Goal: Task Accomplishment & Management: Complete application form

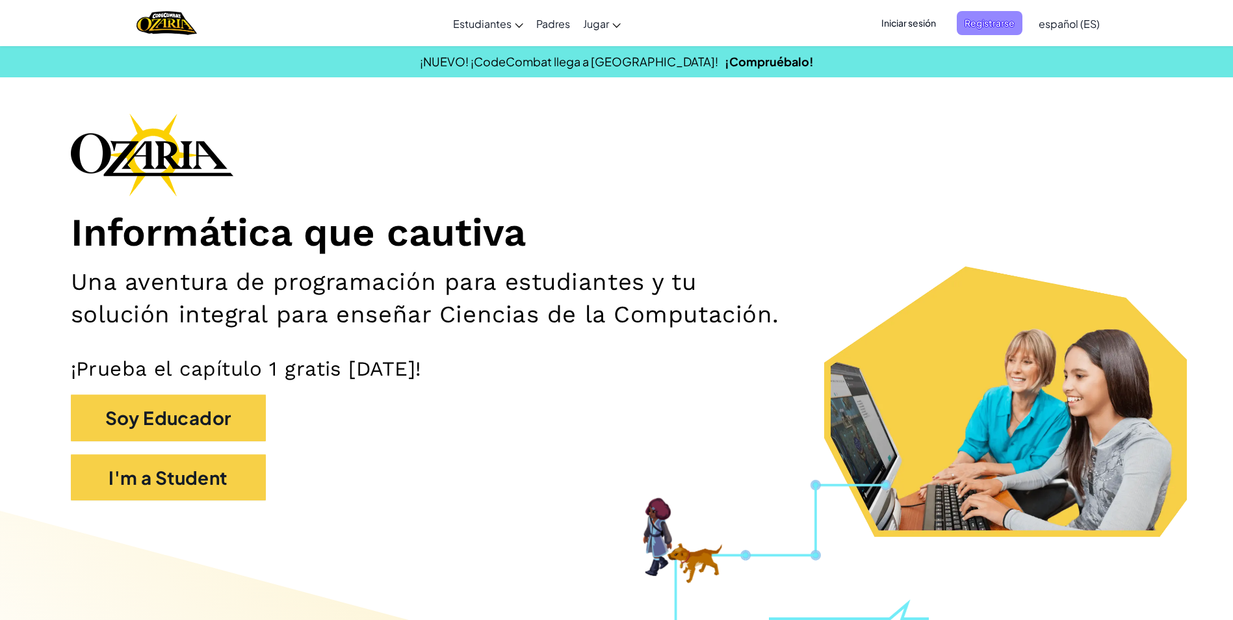
click at [986, 16] on span "Registrarse" at bounding box center [989, 23] width 66 height 24
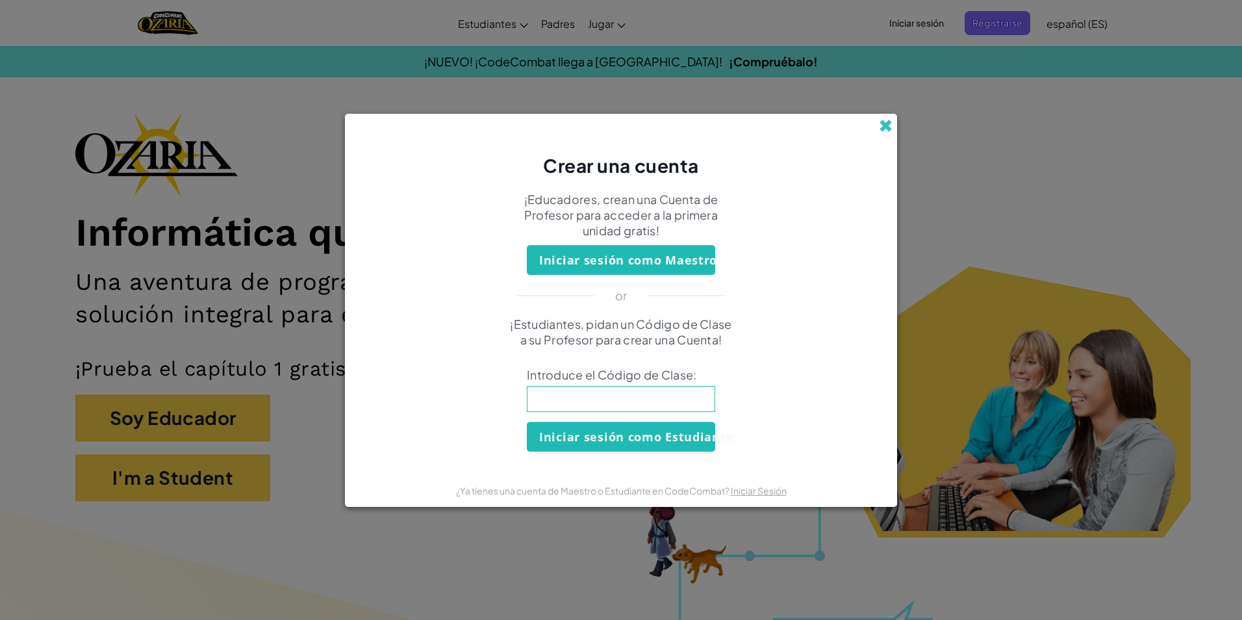
click at [882, 121] on span at bounding box center [886, 126] width 14 height 14
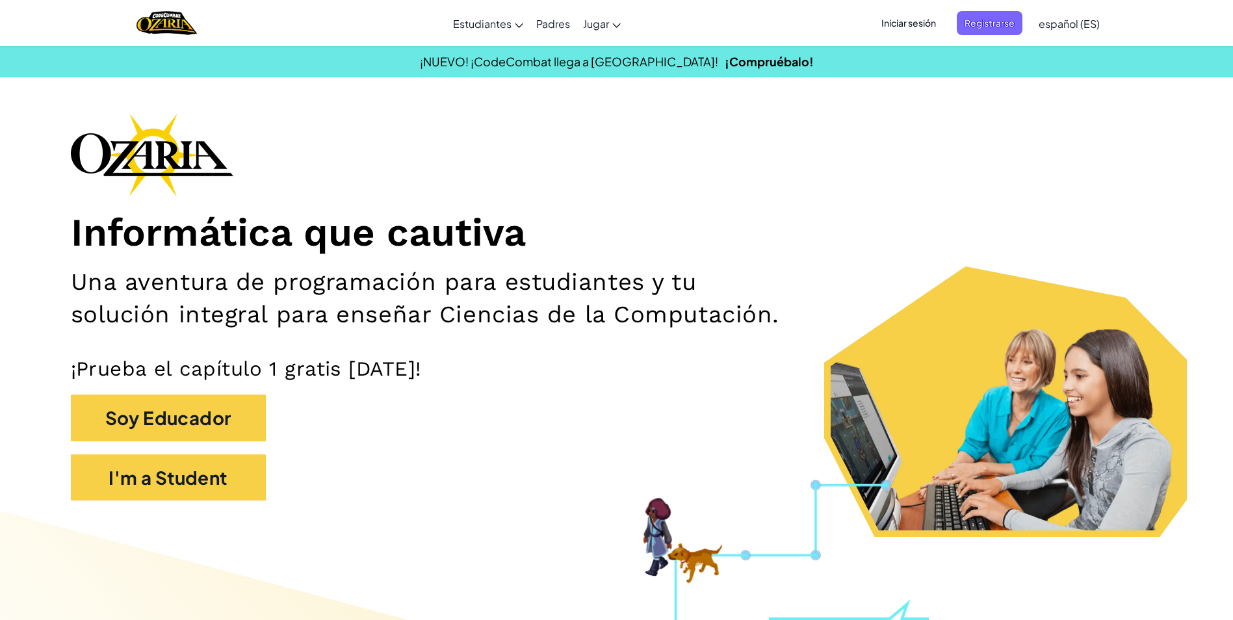
click at [920, 27] on span "Iniciar sesión" at bounding box center [908, 23] width 70 height 24
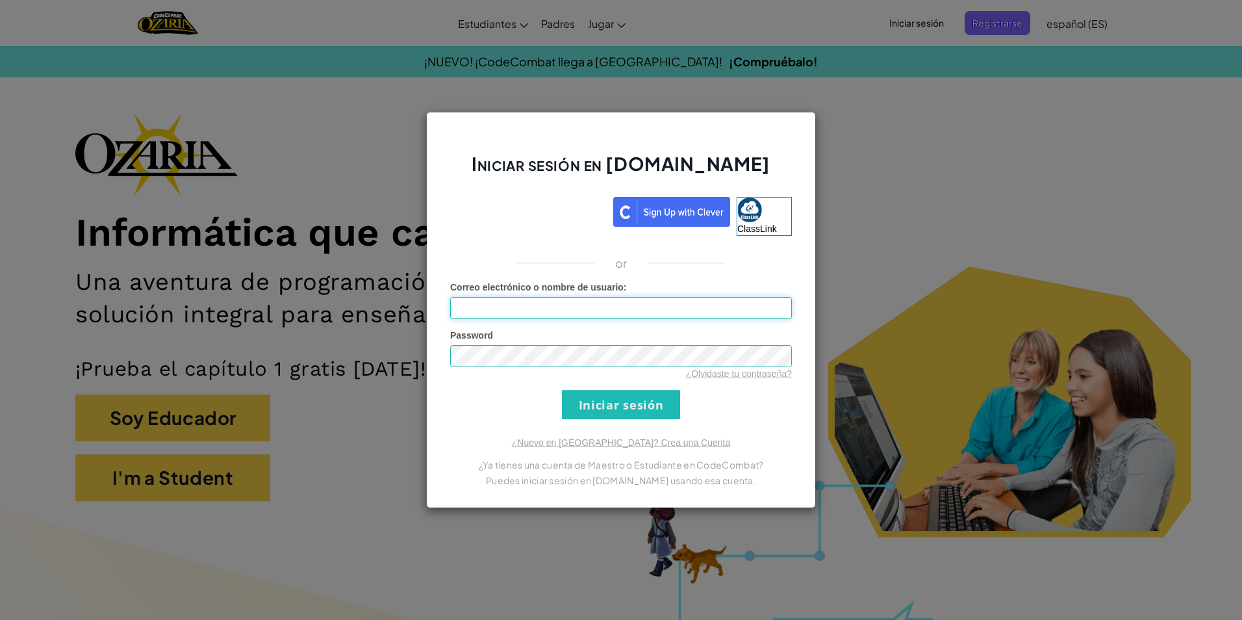
click at [694, 303] on input "Correo electrónico o nombre de usuario :" at bounding box center [621, 308] width 342 height 22
type input "[EMAIL_ADDRESS][DOMAIN_NAME]"
click at [562, 390] on input "Iniciar sesión" at bounding box center [621, 404] width 118 height 29
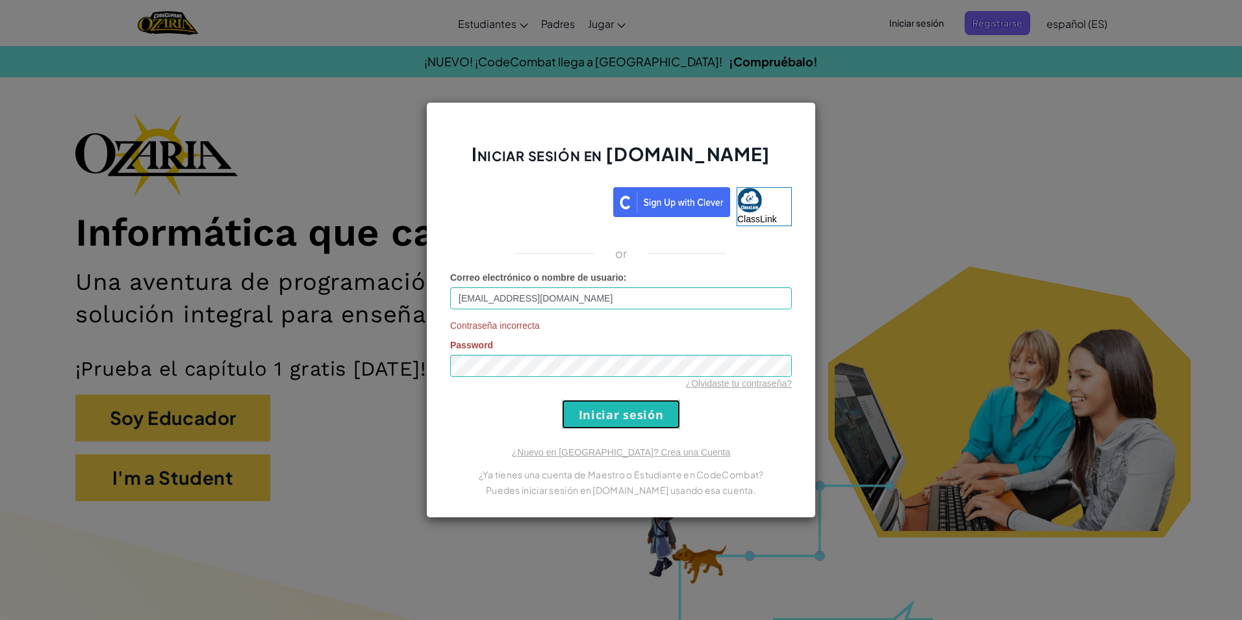
click at [588, 407] on input "Iniciar sesión" at bounding box center [621, 414] width 118 height 29
drag, startPoint x: 605, startPoint y: 291, endPoint x: 436, endPoint y: 291, distance: 168.9
click at [436, 291] on div "Iniciar sesión en [DOMAIN_NAME] ClassLink or Correo electrónico o nombre de usu…" at bounding box center [621, 310] width 390 height 416
click at [940, 198] on div "Iniciar sesión en [DOMAIN_NAME] ClassLink or Correo electrónico o nombre de usu…" at bounding box center [621, 310] width 1242 height 620
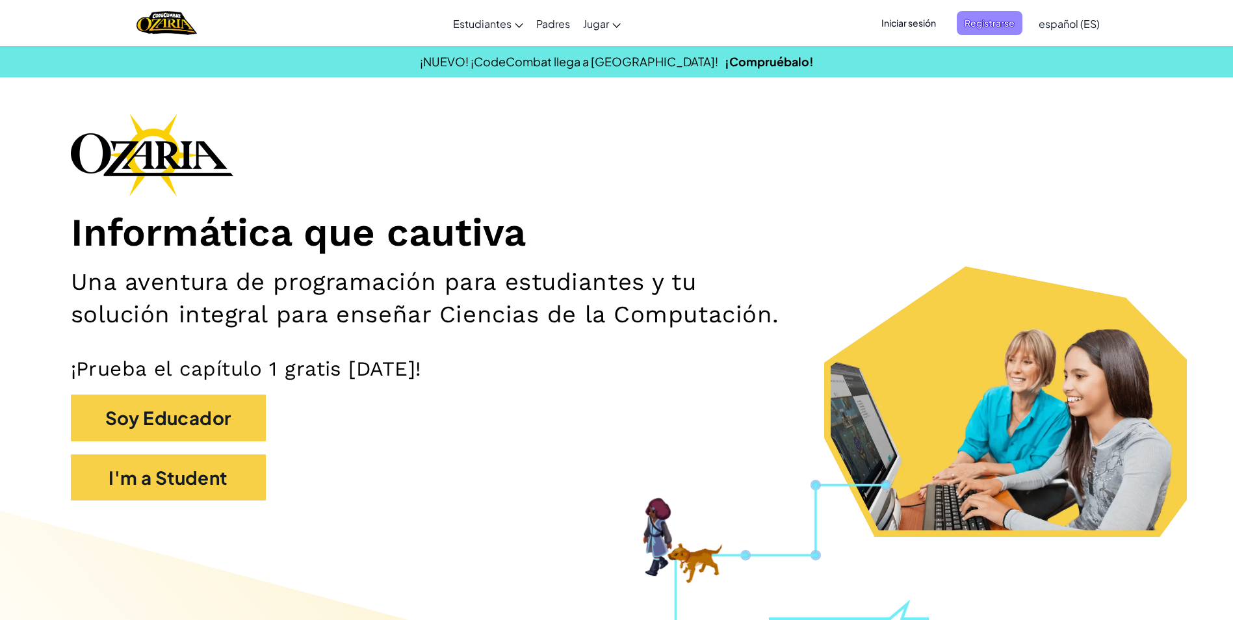
click at [964, 19] on span "Registrarse" at bounding box center [989, 23] width 66 height 24
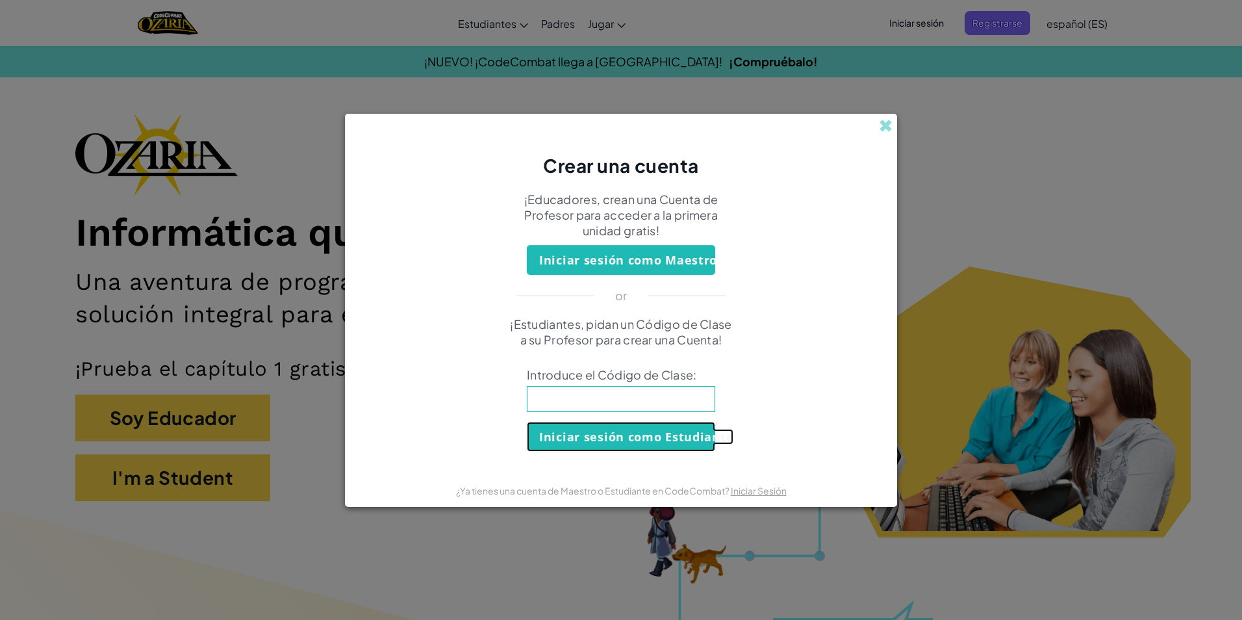
click at [654, 430] on button "Iniciar sesión como Estudiante" at bounding box center [621, 437] width 188 height 30
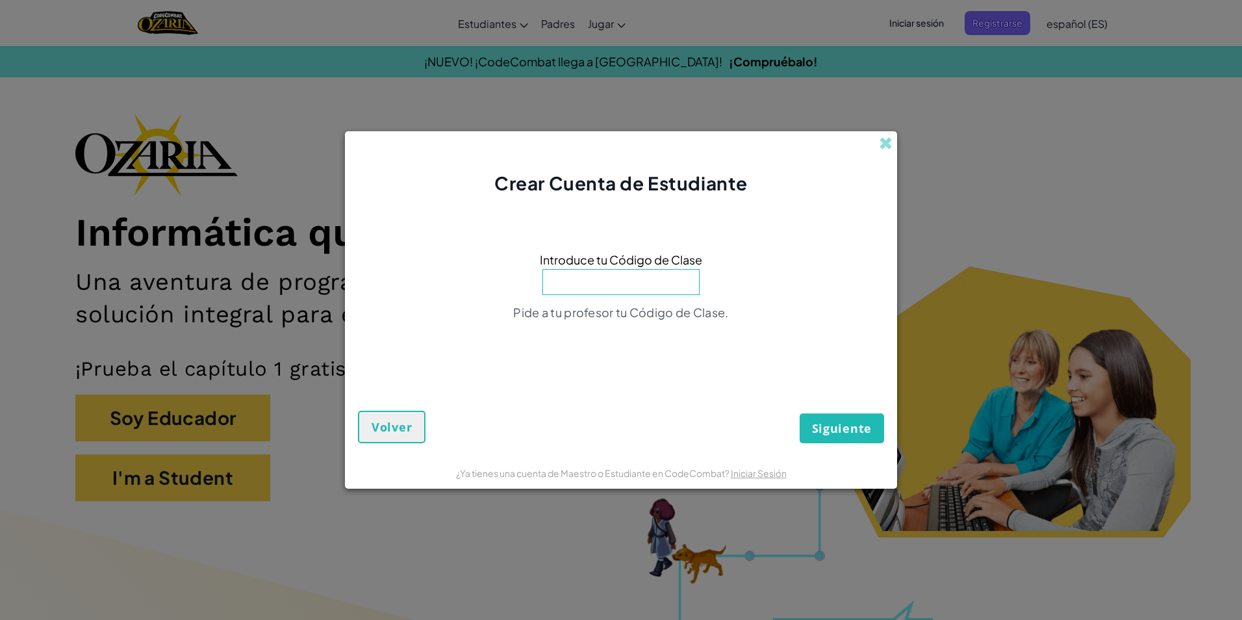
click at [664, 287] on input at bounding box center [621, 282] width 157 height 26
type input "MostStoneGood"
click at [813, 431] on span "Siguiente" at bounding box center [842, 428] width 60 height 16
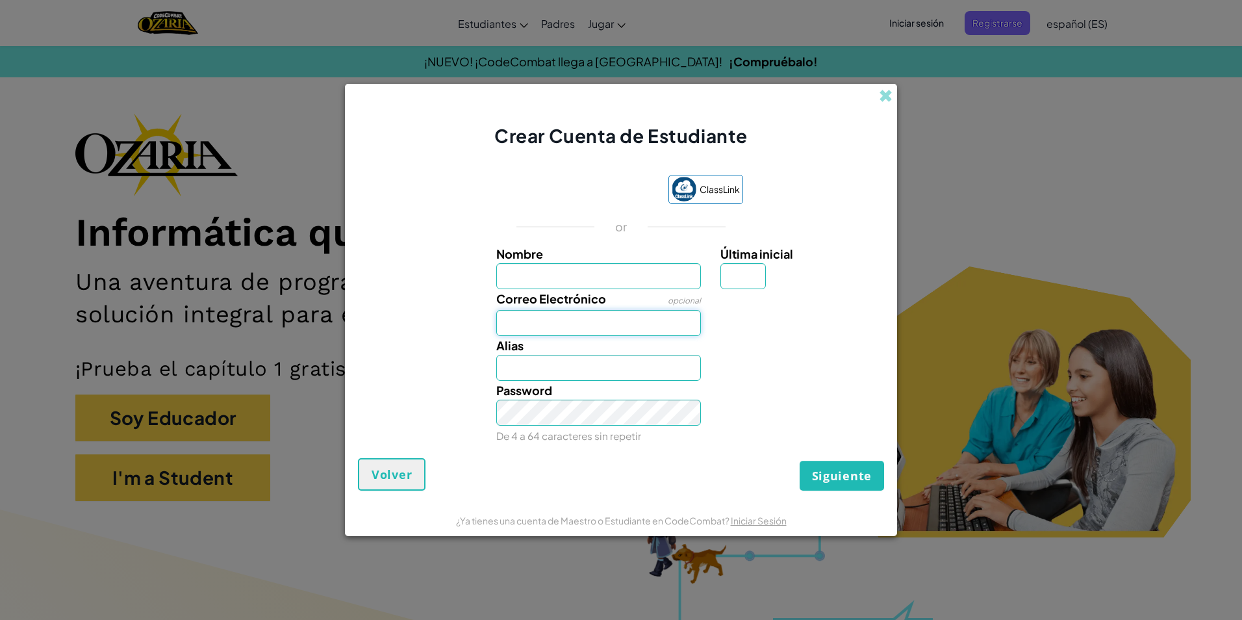
click at [641, 327] on input "Correo Electrónico" at bounding box center [598, 323] width 205 height 26
paste input "[EMAIL_ADDRESS][DOMAIN_NAME]"
type input "[EMAIL_ADDRESS][DOMAIN_NAME]"
click at [761, 329] on div "Correo Electrónico opcional [EMAIL_ADDRESS][DOMAIN_NAME]" at bounding box center [621, 312] width 539 height 47
click at [569, 280] on input "Nombre" at bounding box center [598, 276] width 205 height 26
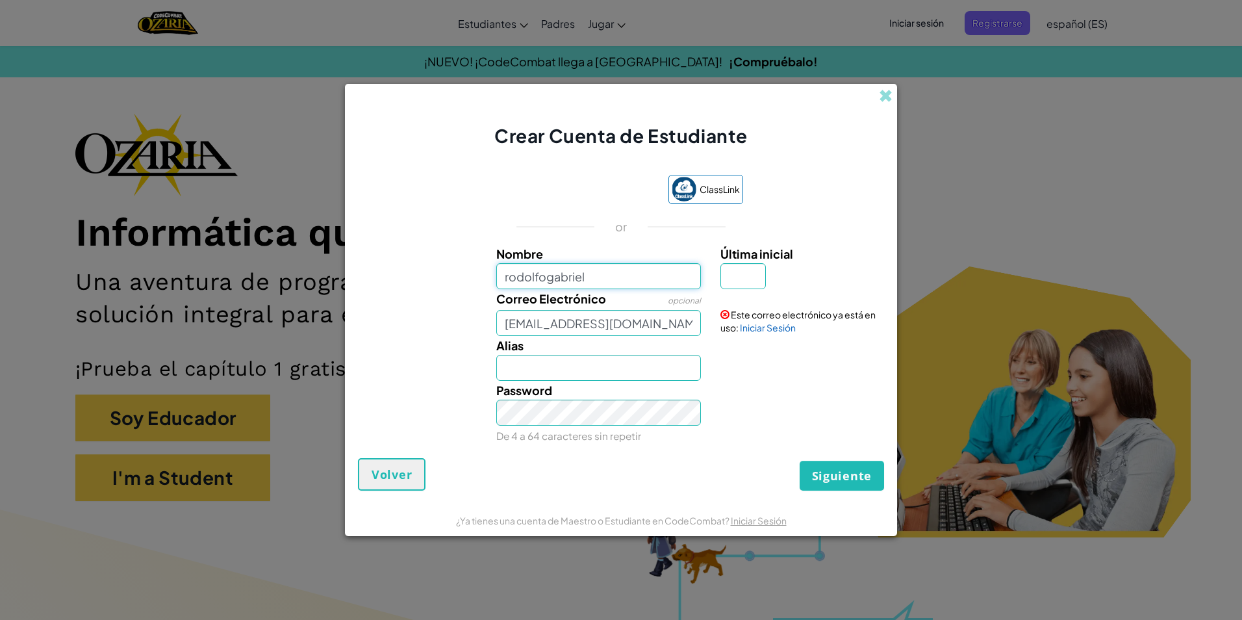
type input "rodolfogabriel"
type input "Rodolfogabriel"
click at [755, 277] on input "Última inicial" at bounding box center [743, 276] width 45 height 26
type input "l"
type input "L"
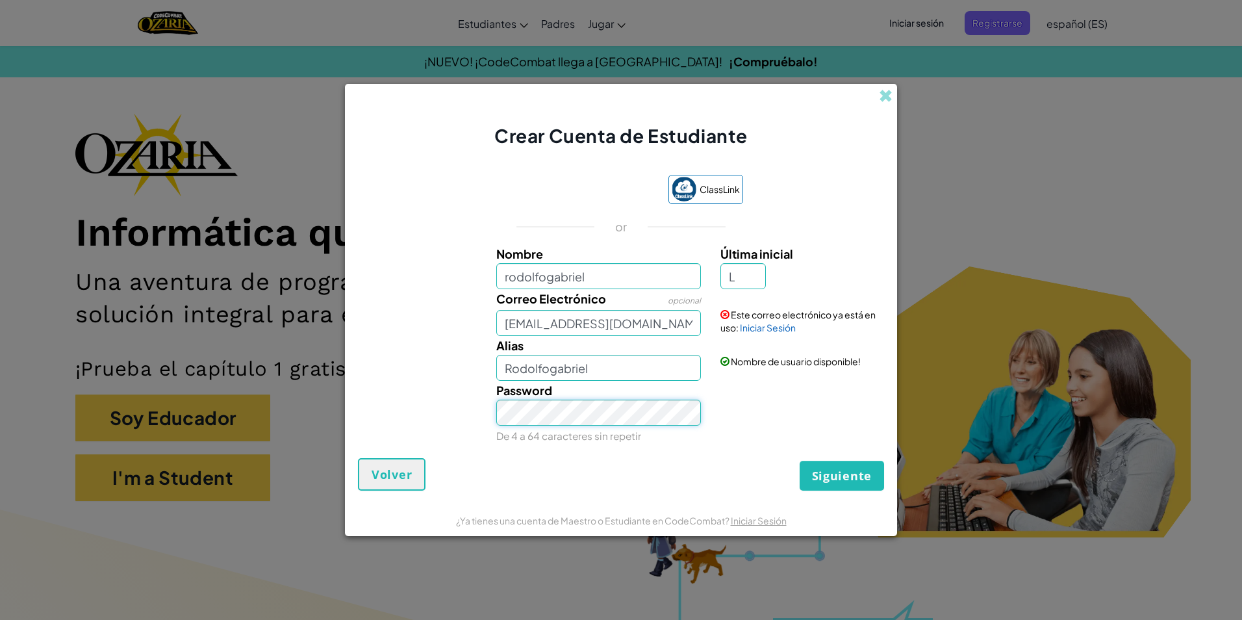
type input "RodolfogabrielL"
click at [875, 489] on button "Siguiente" at bounding box center [842, 476] width 84 height 30
